Goal: Find contact information: Find contact information

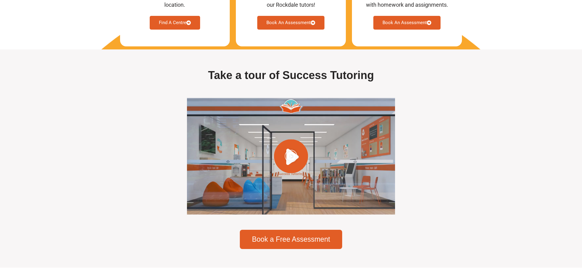
scroll to position [1712, 0]
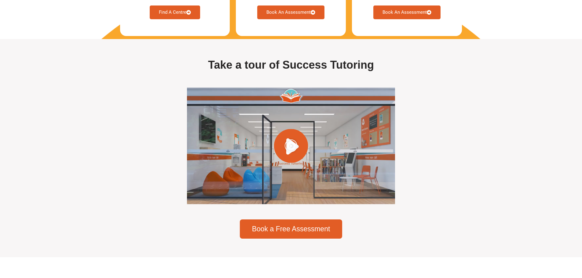
click at [301, 152] on div at bounding box center [291, 146] width 208 height 117
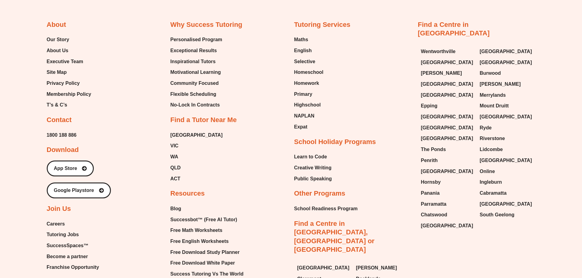
scroll to position [3057, 0]
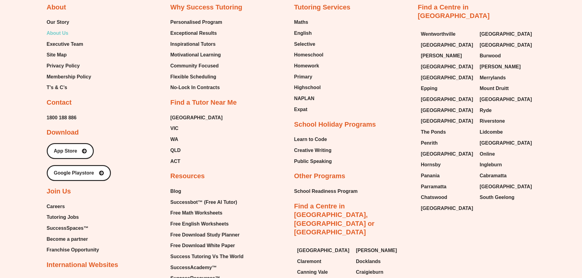
click at [52, 36] on span "About Us" at bounding box center [58, 33] width 22 height 9
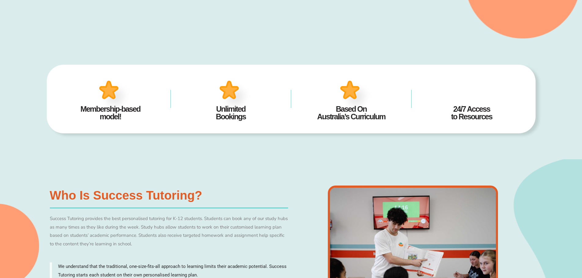
scroll to position [305, 0]
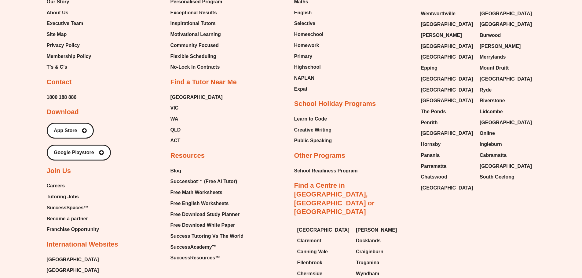
scroll to position [3075, 0]
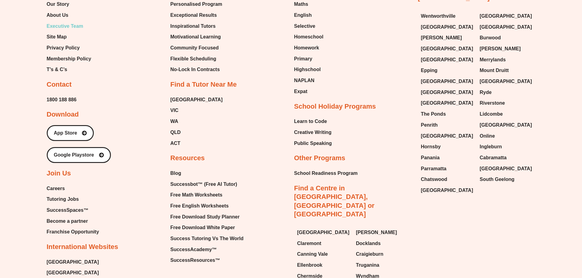
click at [65, 31] on span "Executive Team" at bounding box center [65, 26] width 37 height 9
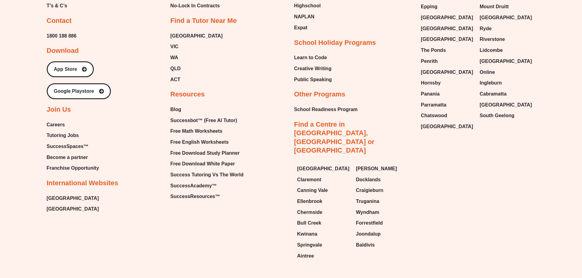
scroll to position [1828, 0]
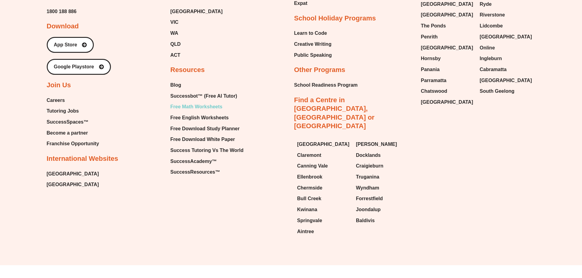
click at [197, 107] on span "Free Math Worksheets" at bounding box center [197, 106] width 52 height 9
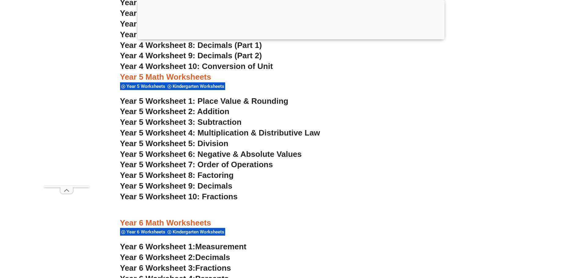
scroll to position [1252, 0]
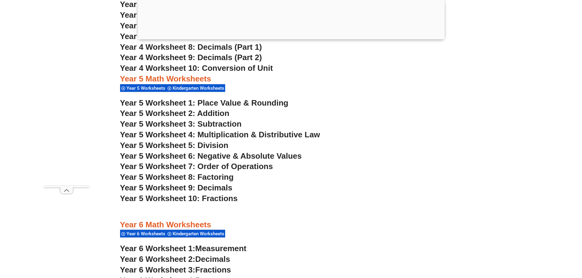
click at [253, 102] on span "Year 5 Worksheet 1: Place Value & Rounding" at bounding box center [204, 102] width 168 height 9
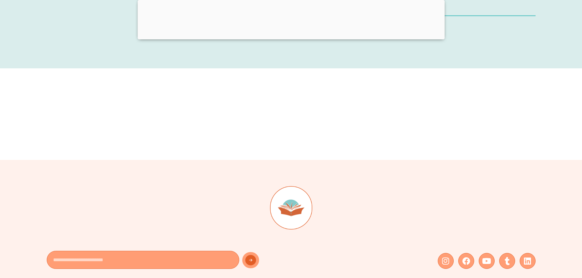
scroll to position [4248, 0]
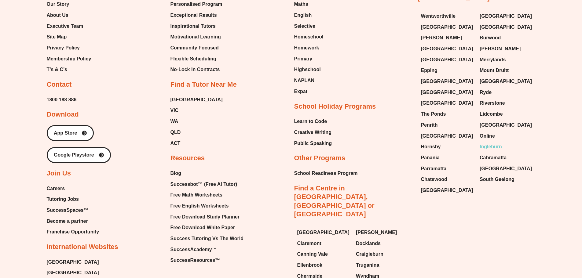
click at [494, 142] on span "Ingleburn" at bounding box center [491, 146] width 22 height 9
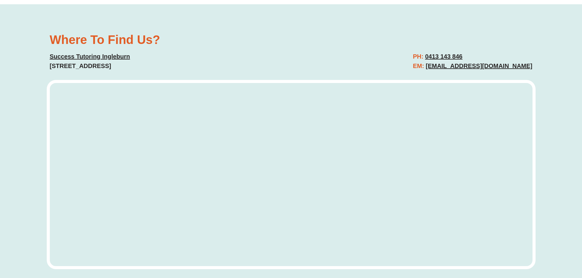
scroll to position [2996, 0]
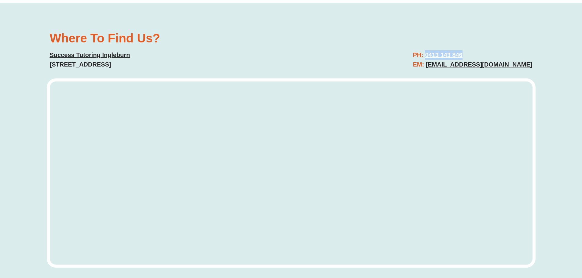
drag, startPoint x: 500, startPoint y: 52, endPoint x: 436, endPoint y: 53, distance: 63.6
click at [436, 53] on h2 "PH: 0413 143 846 EM: ingleburn@successtutoring.com" at bounding box center [473, 59] width 120 height 19
copy u "0413 143 846"
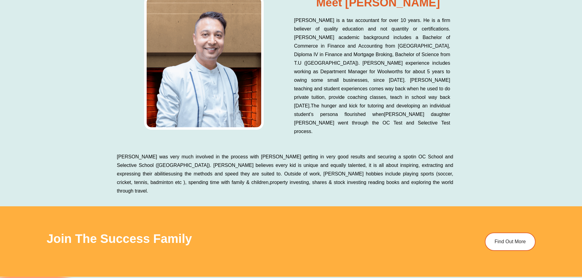
scroll to position [3240, 0]
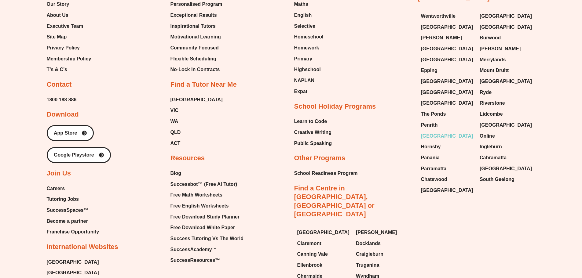
click at [430, 132] on span "[GEOGRAPHIC_DATA]" at bounding box center [447, 136] width 52 height 9
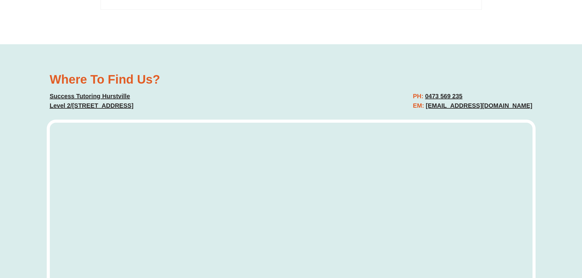
scroll to position [1865, 0]
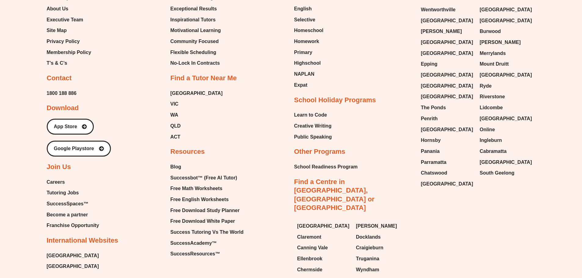
scroll to position [3106, 0]
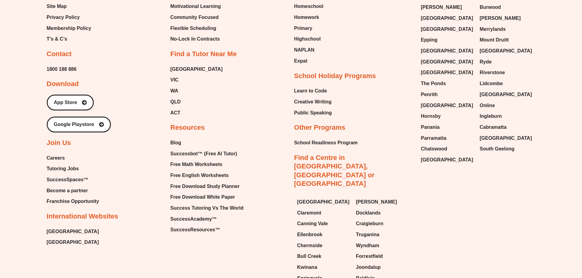
click at [62, 172] on span "Tutoring Jobs" at bounding box center [63, 168] width 32 height 9
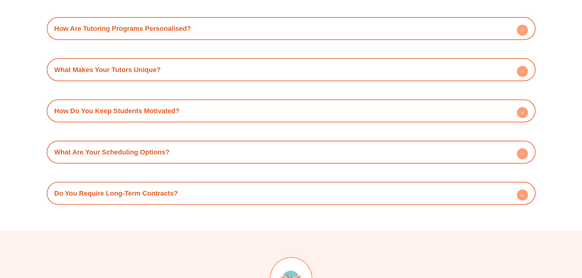
scroll to position [978, 0]
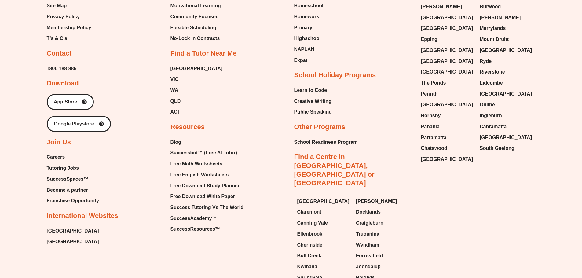
scroll to position [3133, 0]
click at [432, 123] on span "Panania" at bounding box center [430, 127] width 19 height 9
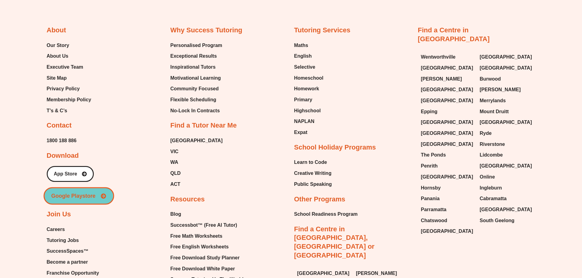
scroll to position [3668, 0]
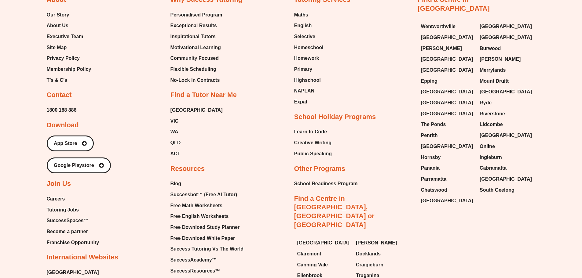
click at [79, 243] on span "Franchise Opportunity" at bounding box center [73, 242] width 53 height 9
